Goal: Find specific page/section: Find specific page/section

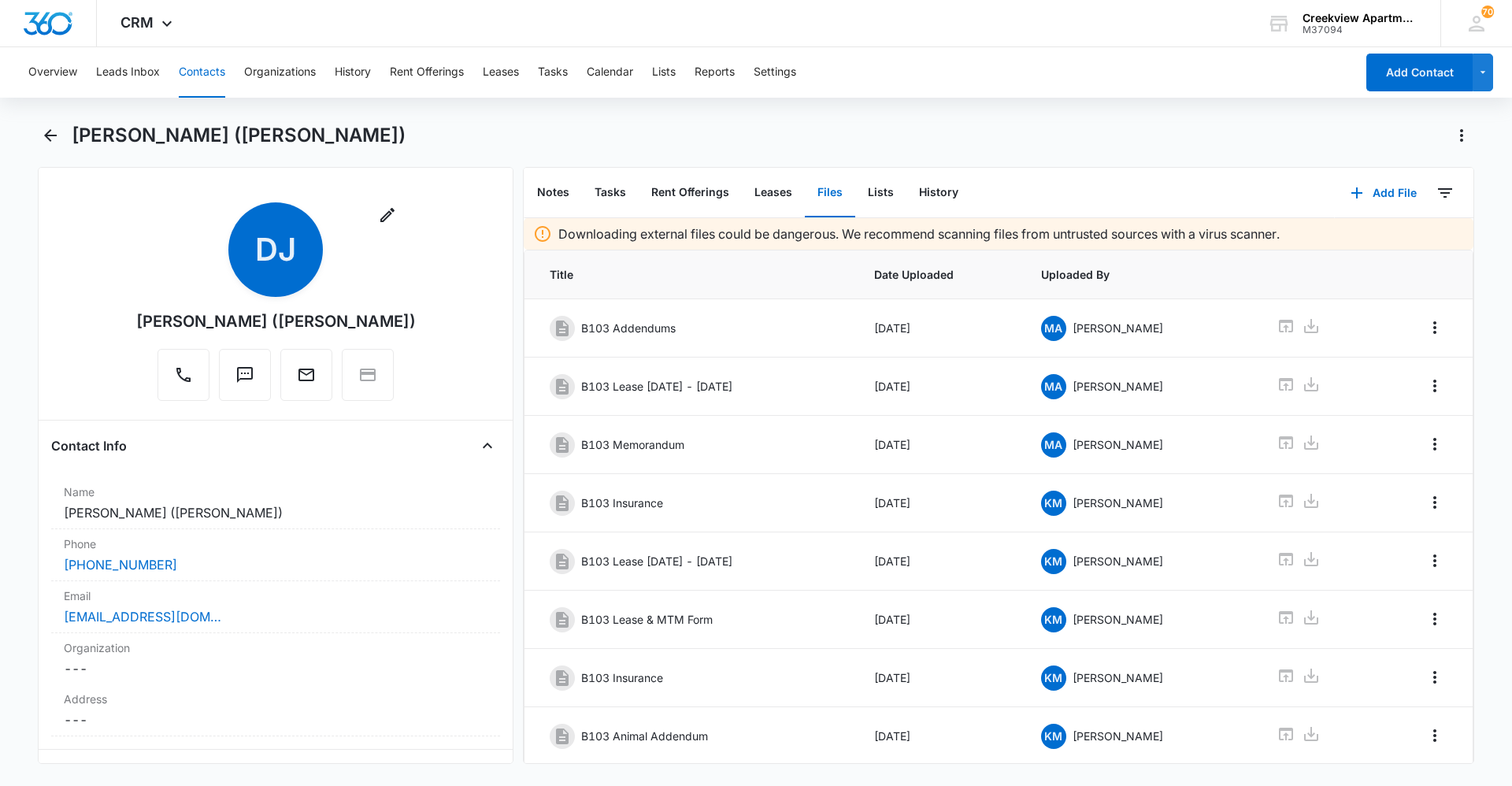
click at [219, 70] on button "Contacts" at bounding box center [202, 73] width 46 height 51
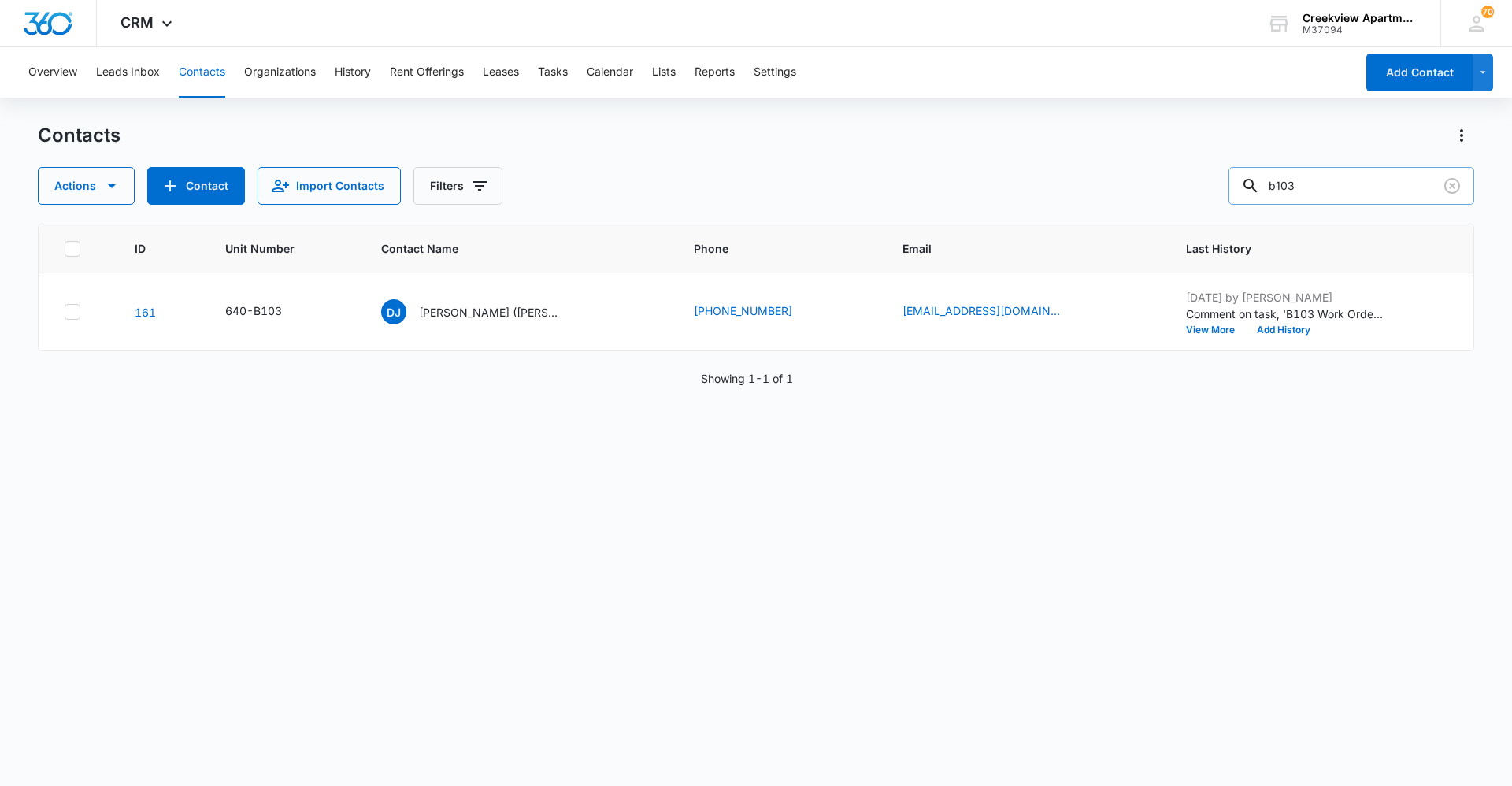
drag, startPoint x: 1328, startPoint y: 175, endPoint x: 1247, endPoint y: 179, distance: 81.1
click at [719, 179] on input "b103" at bounding box center [1351, 185] width 246 height 38
type input "d306"
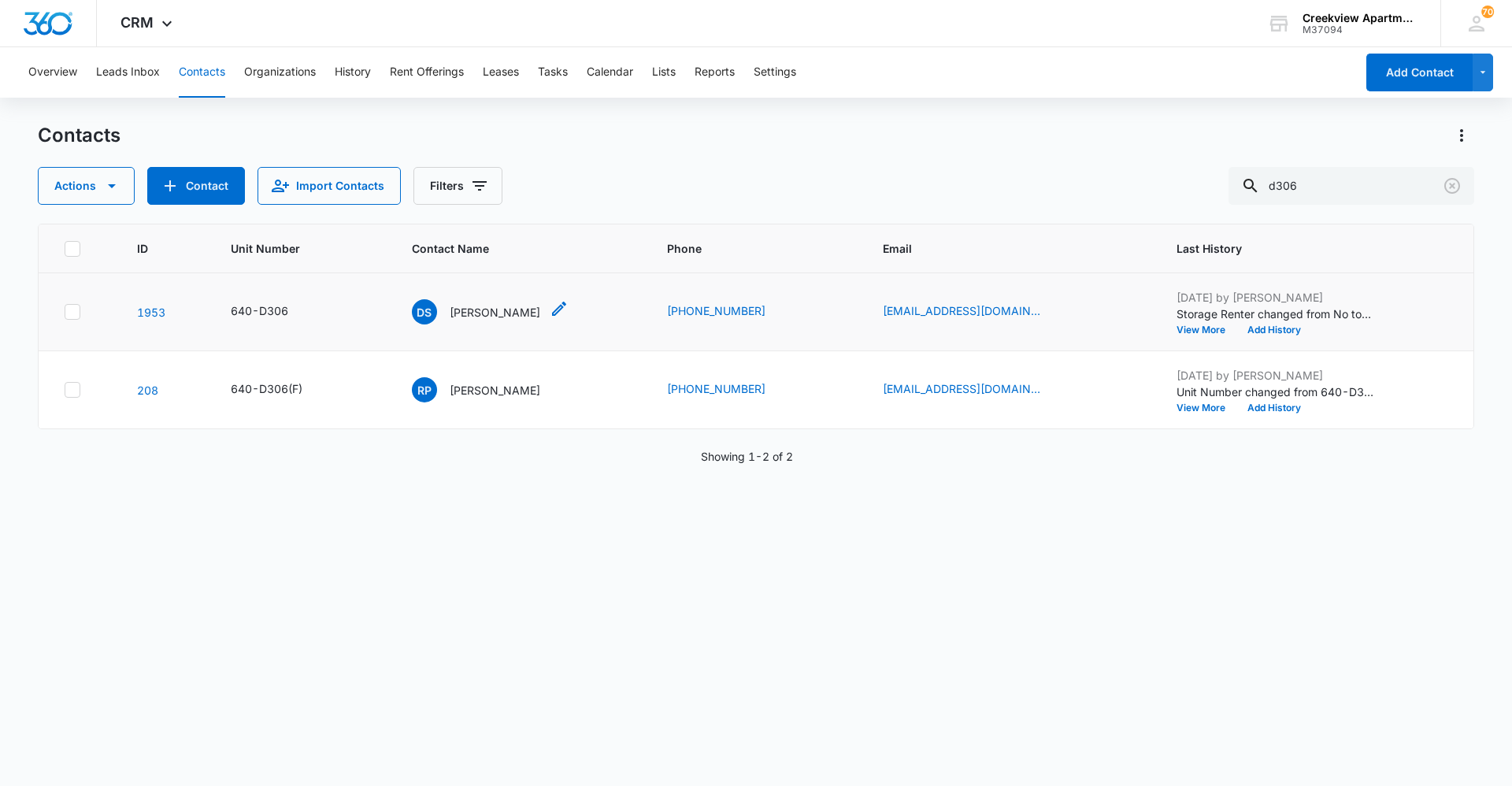
click at [503, 309] on p "[PERSON_NAME]" at bounding box center [496, 312] width 91 height 17
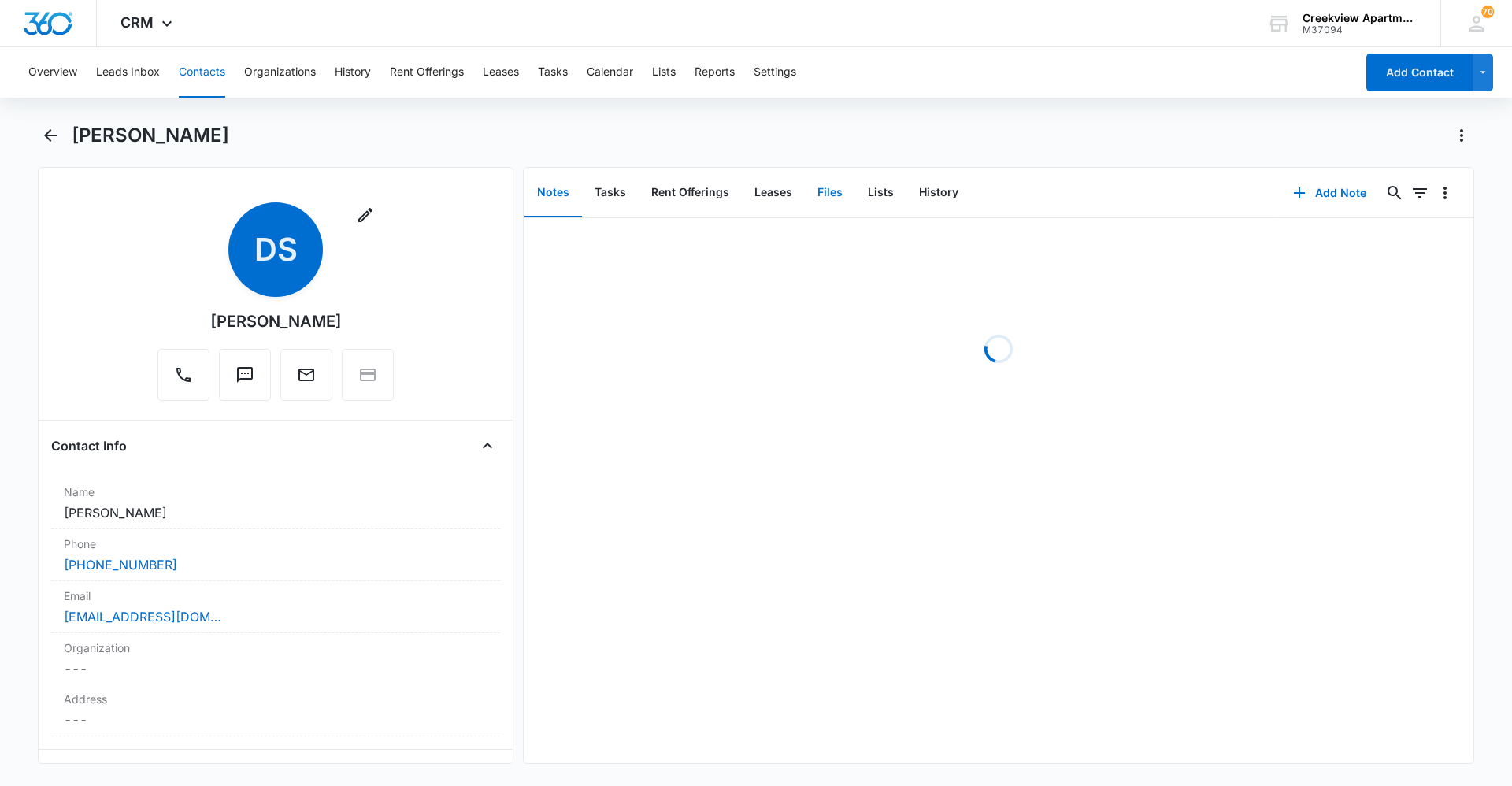
click at [719, 195] on button "Files" at bounding box center [830, 193] width 51 height 49
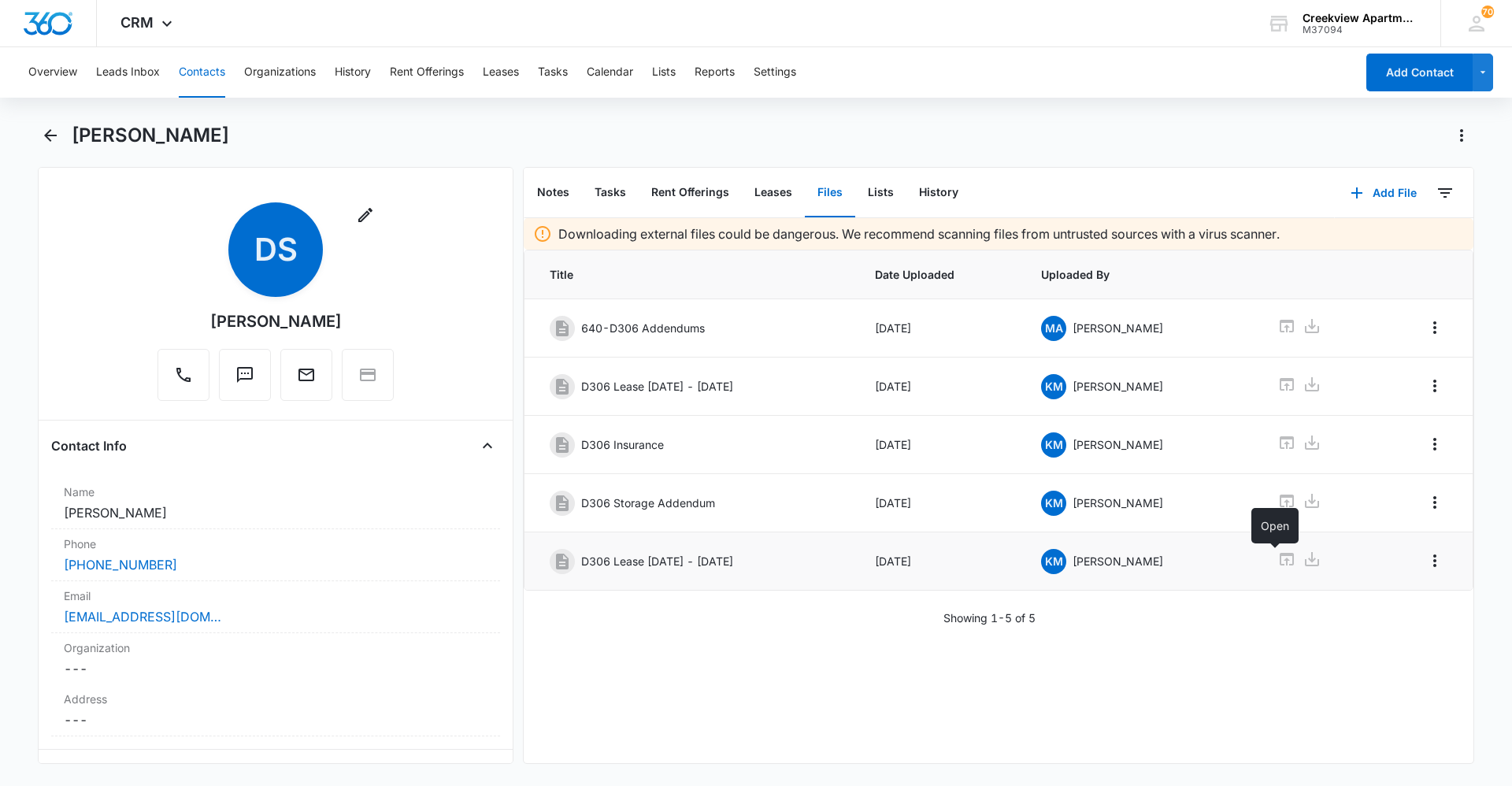
click at [719, 554] on icon at bounding box center [1287, 560] width 19 height 19
click at [719, 560] on icon at bounding box center [1312, 560] width 14 height 14
